Goal: Task Accomplishment & Management: Complete application form

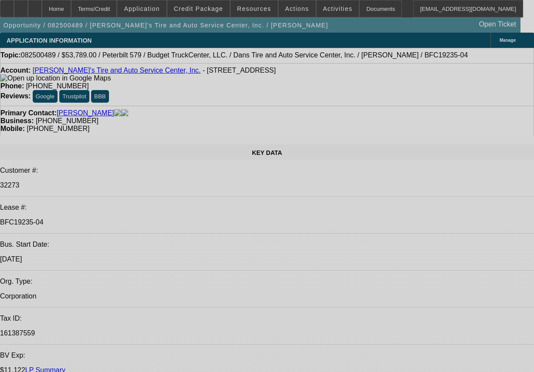
select select "0"
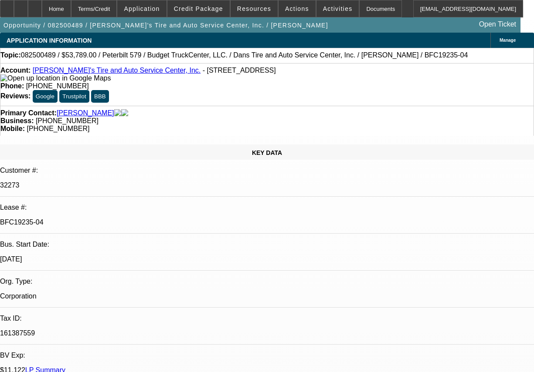
select select "0"
select select "0.1"
select select "0"
select select "0.1"
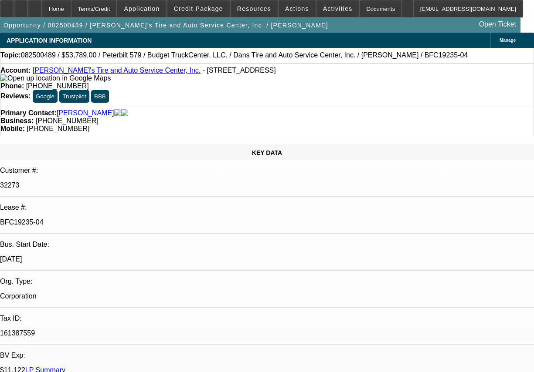
select select "0"
select select "0.1"
select select "0"
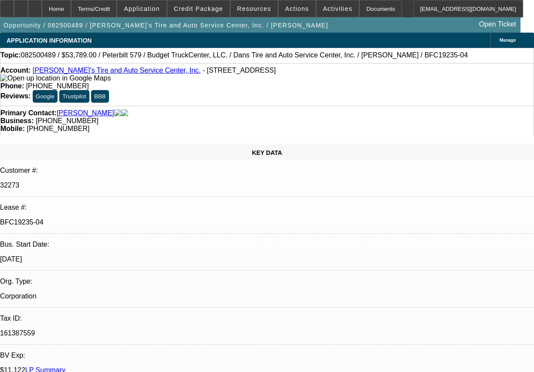
select select "0.1"
select select "1"
select select "3"
select select "5"
select select "1"
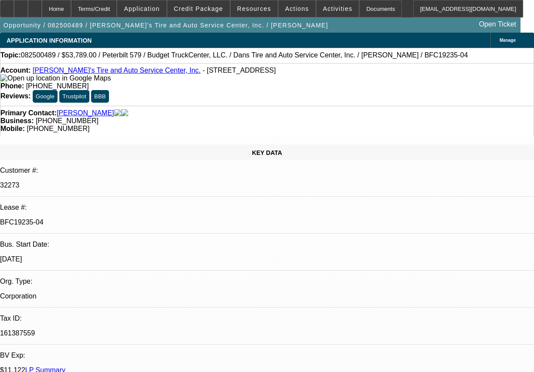
select select "3"
select select "4"
select select "1"
select select "3"
select select "4"
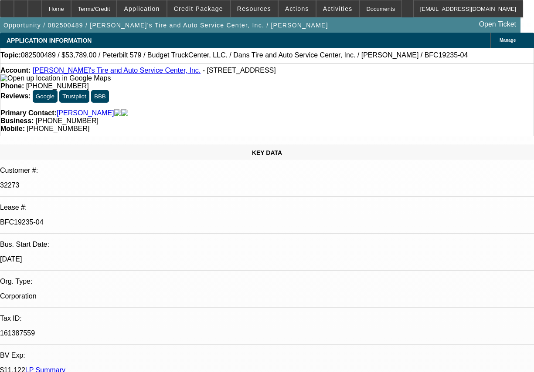
select select "1"
select select "3"
select select "4"
click at [364, 9] on div "Documents" at bounding box center [380, 8] width 43 height 17
